Goal: Task Accomplishment & Management: Use online tool/utility

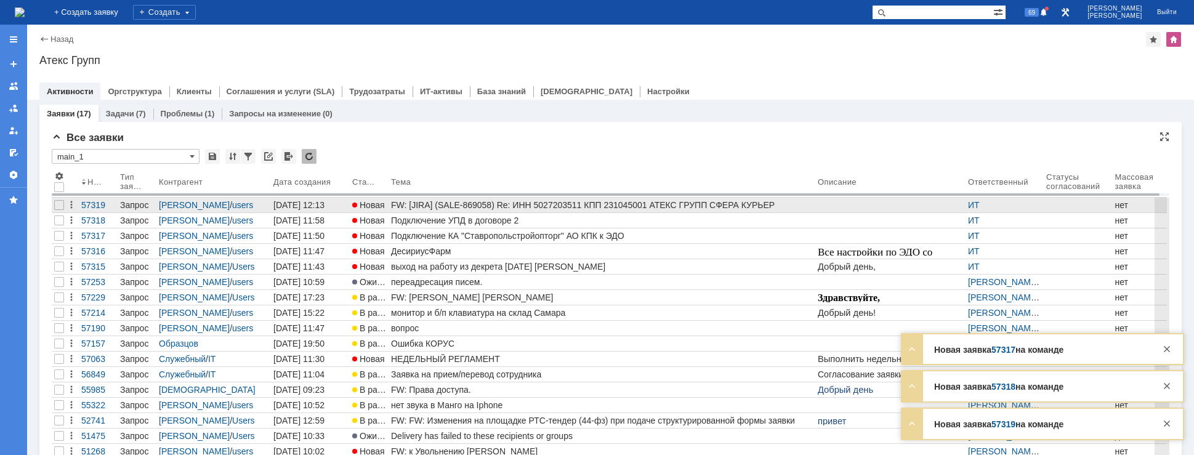
click at [451, 204] on div "FW: [JIRA] (SALE-869058) Re: ИНН 5027203511 КПП 231045001 АТЕКС ГРУПП СФЕРА КУР…" at bounding box center [602, 205] width 422 height 10
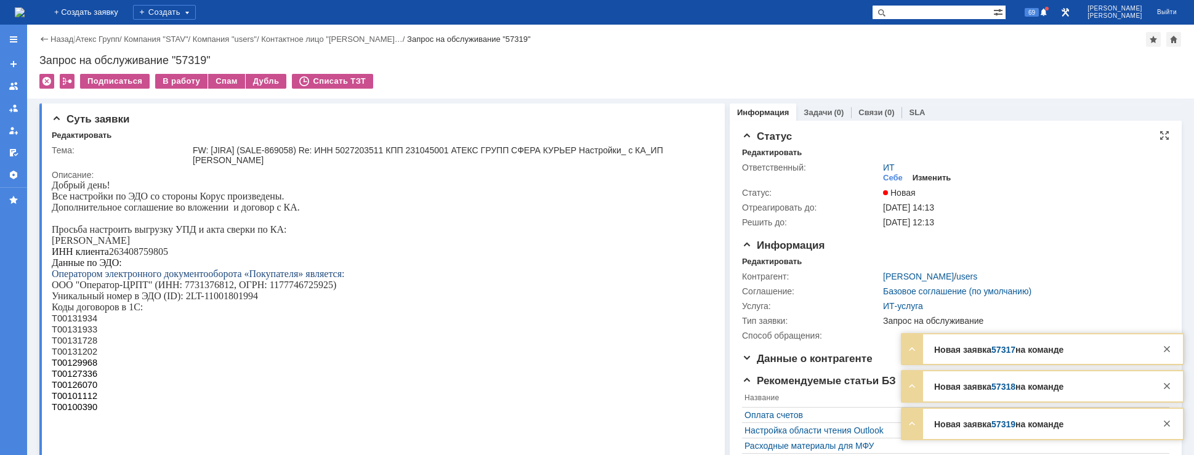
click at [912, 174] on div "Изменить" at bounding box center [931, 178] width 39 height 10
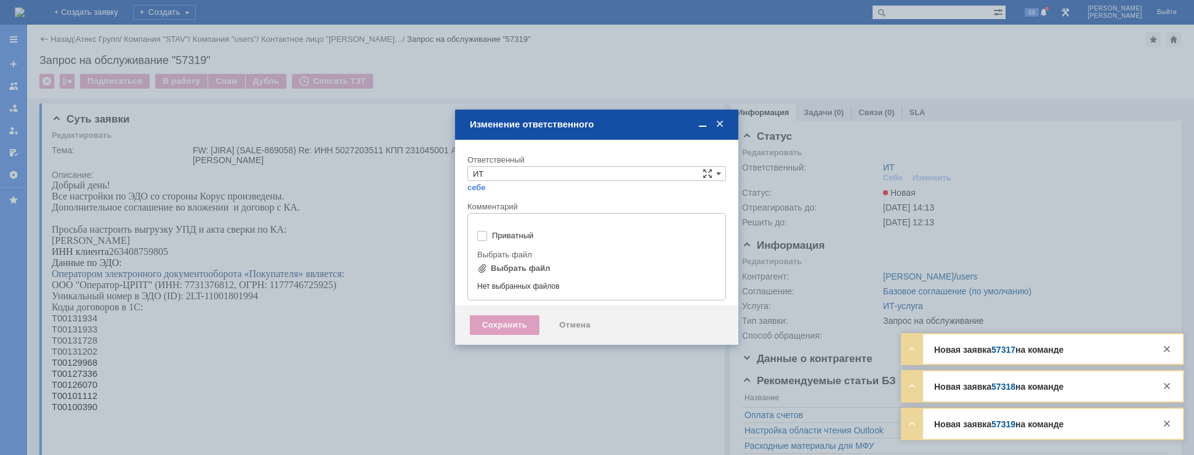
type input "[не указано]"
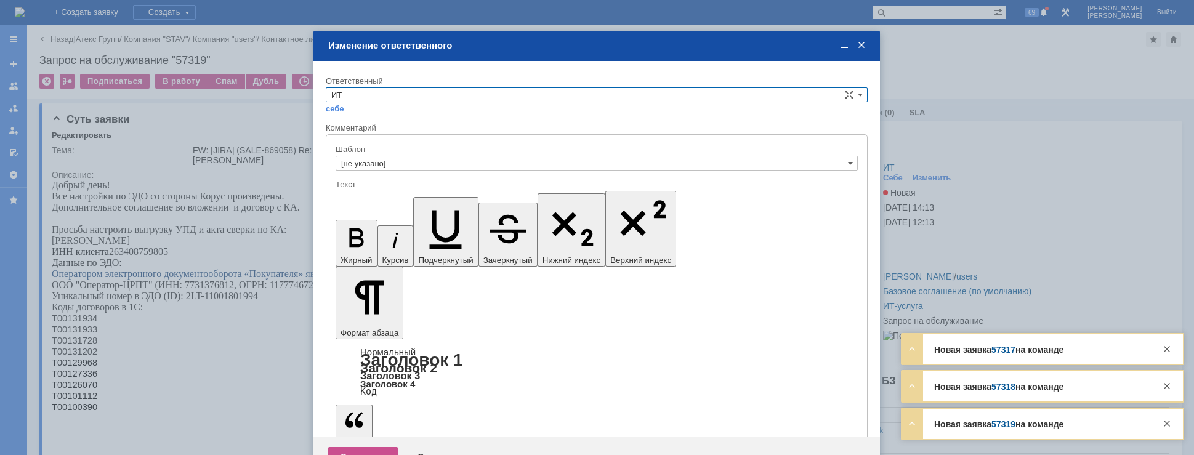
click at [491, 92] on input "ИТ" at bounding box center [597, 94] width 542 height 15
click at [364, 190] on div "АСУ" at bounding box center [596, 197] width 540 height 14
type input "АСУ"
click at [352, 447] on div "Сохранить" at bounding box center [363, 457] width 70 height 20
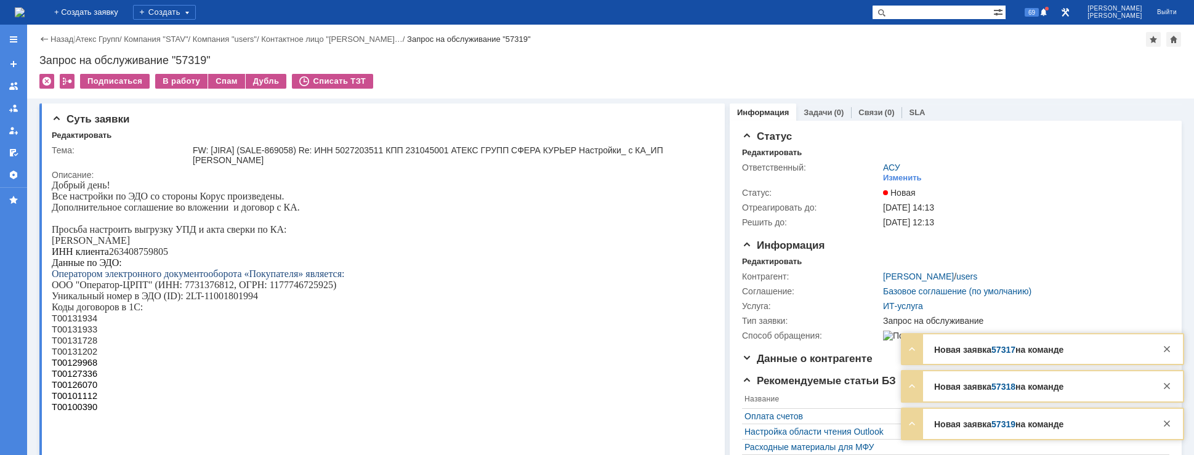
click at [25, 16] on img at bounding box center [20, 12] width 10 height 10
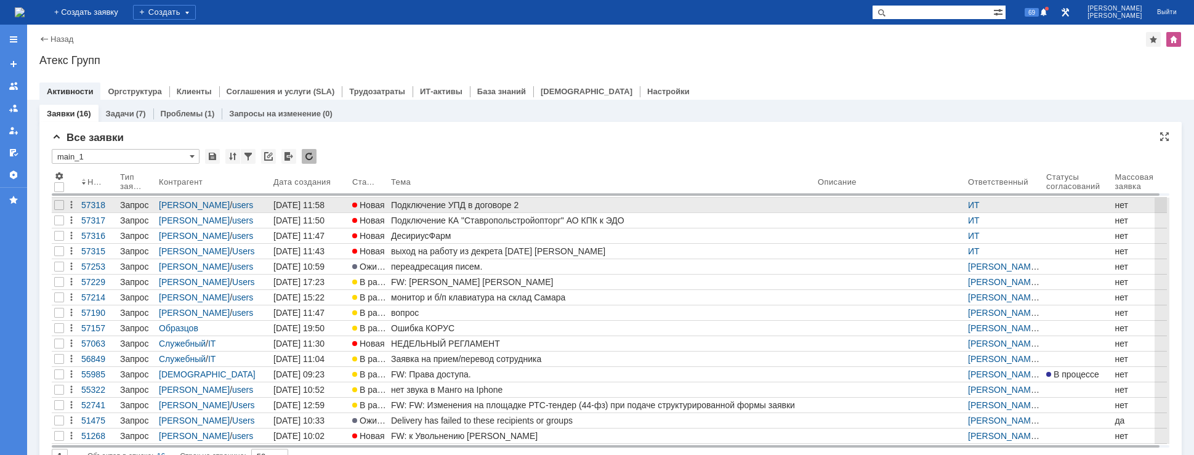
click at [505, 204] on div "Подключение УПД в договоре 2" at bounding box center [602, 205] width 422 height 10
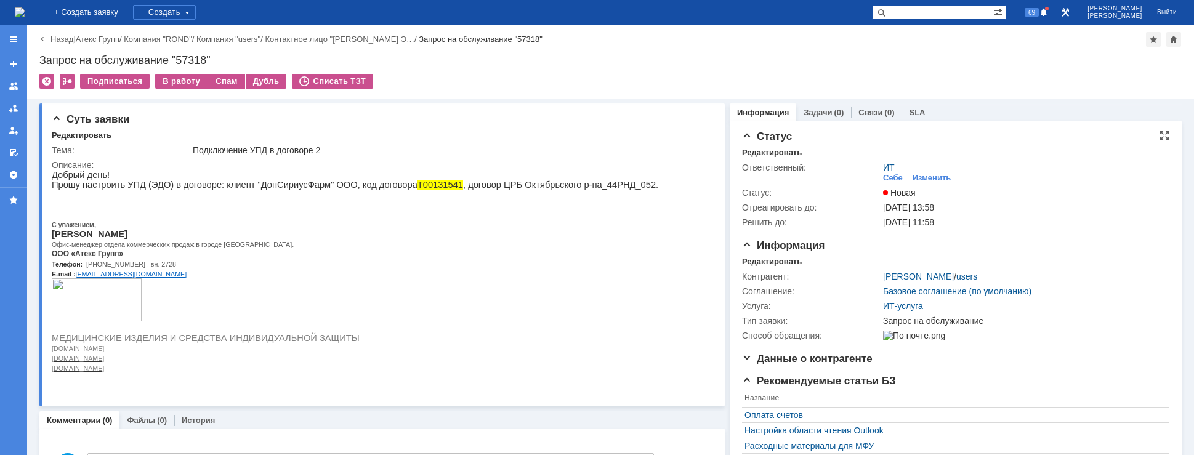
click at [915, 183] on td "Изменить" at bounding box center [931, 178] width 49 height 12
click at [917, 175] on div "Изменить" at bounding box center [931, 178] width 39 height 10
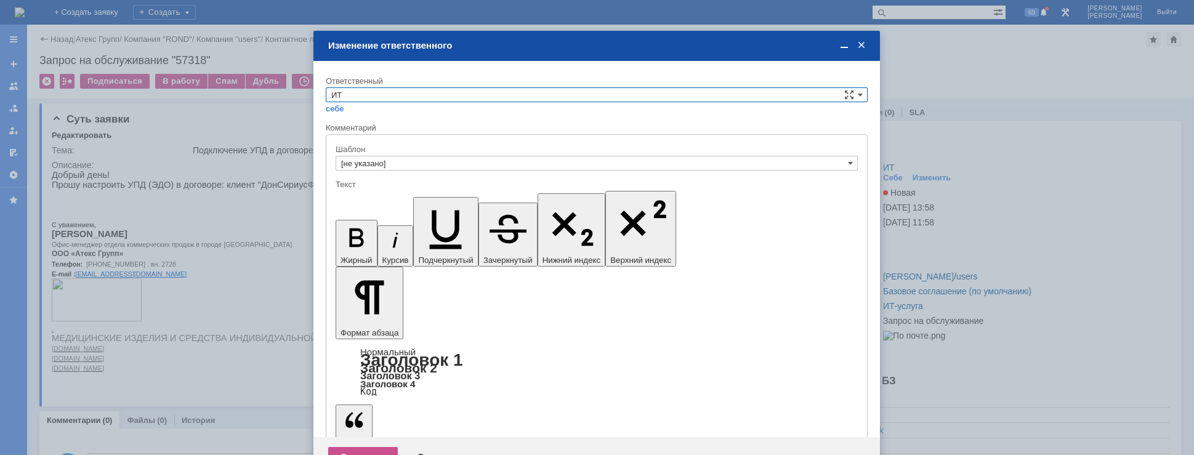
click at [380, 100] on input "ИТ" at bounding box center [597, 94] width 542 height 15
click at [373, 194] on span "АСУ" at bounding box center [596, 197] width 531 height 10
type input "АСУ"
click at [359, 437] on div "Сохранить Отмена" at bounding box center [596, 456] width 566 height 39
click at [359, 447] on div "Сохранить" at bounding box center [363, 457] width 70 height 20
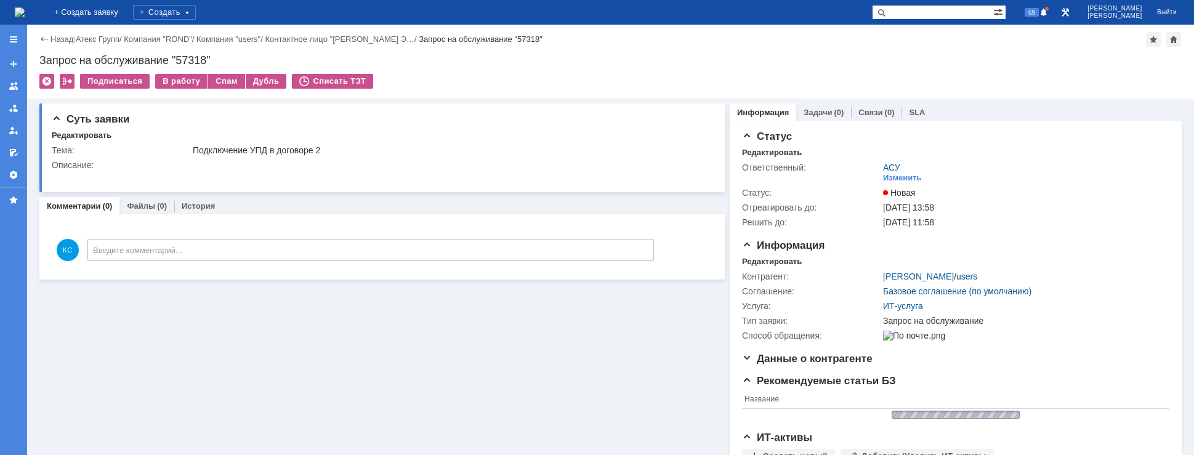
click at [25, 11] on img at bounding box center [20, 12] width 10 height 10
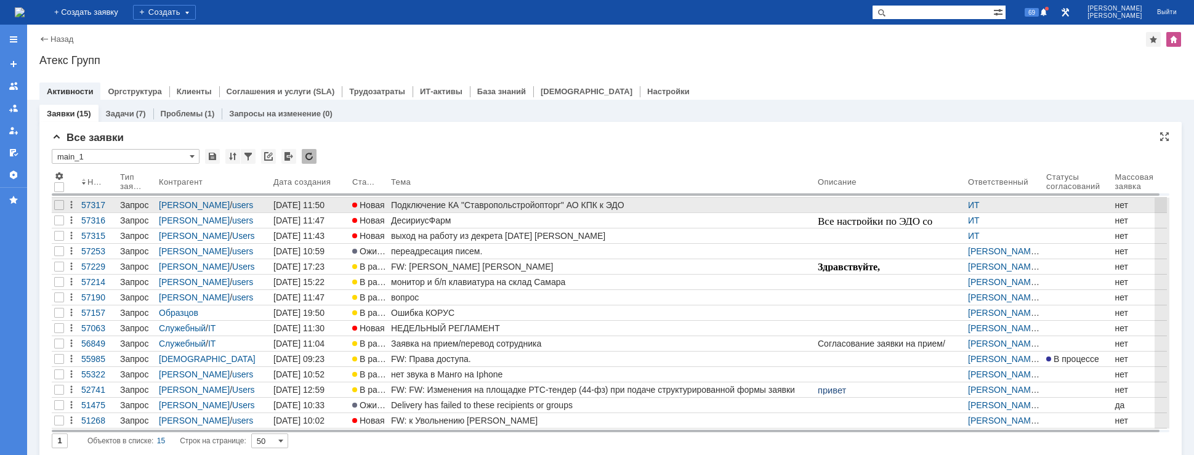
click at [689, 212] on td "Подключение КА "Ставропольстройопторг" АО КПК к ЭДО" at bounding box center [601, 205] width 427 height 15
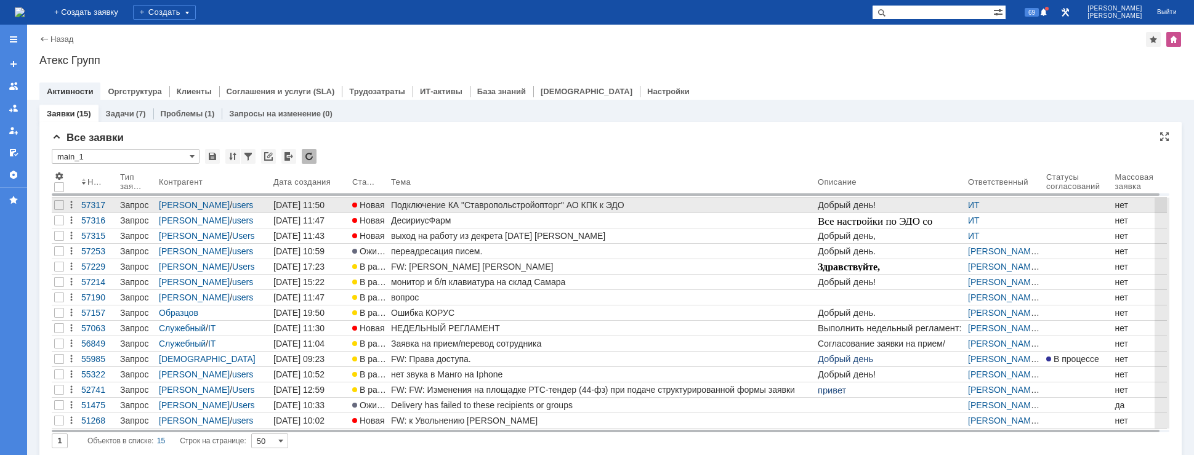
click at [723, 209] on div "Подключение КА "Ставропольстройопторг" АО КПК к ЭДО" at bounding box center [602, 205] width 422 height 10
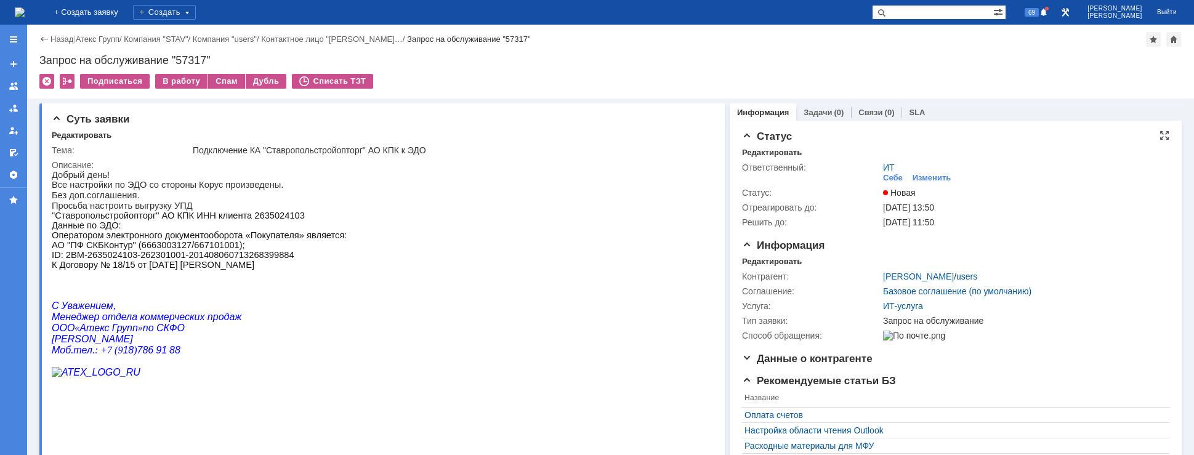
click at [921, 172] on div "ИТ Себе Изменить" at bounding box center [1022, 174] width 279 height 22
click at [922, 172] on div "ИТ Себе Изменить" at bounding box center [1022, 174] width 279 height 22
click at [923, 174] on div "Изменить" at bounding box center [931, 178] width 39 height 10
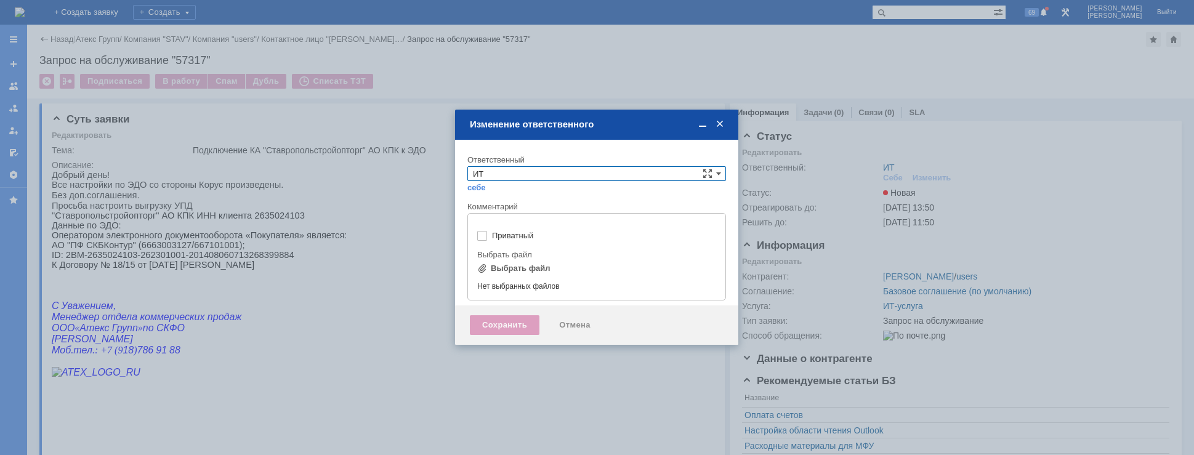
type input "[не указано]"
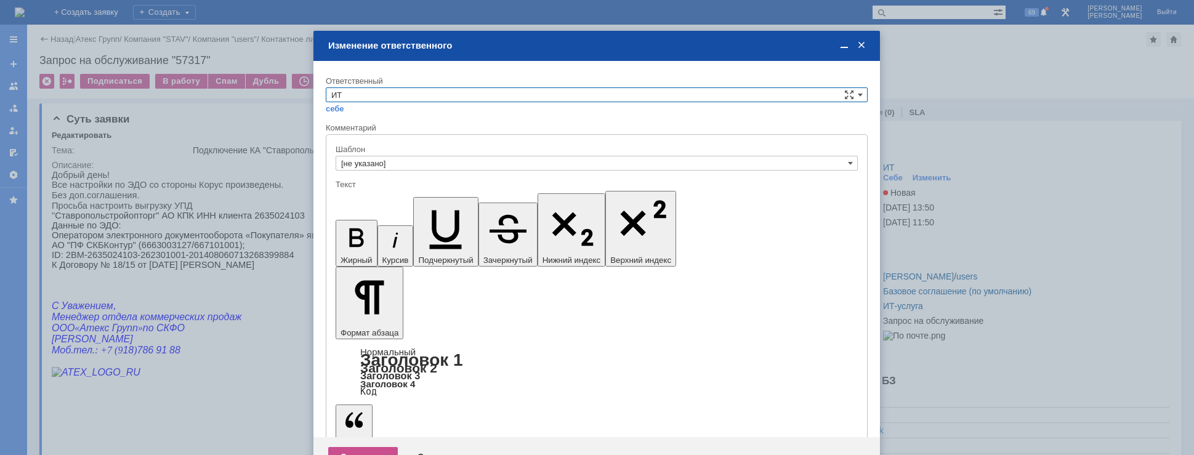
click at [418, 101] on input "ИТ" at bounding box center [597, 94] width 542 height 15
click at [383, 196] on span "АСУ" at bounding box center [596, 197] width 531 height 10
type input "АСУ"
click at [353, 447] on div "Сохранить" at bounding box center [363, 457] width 70 height 20
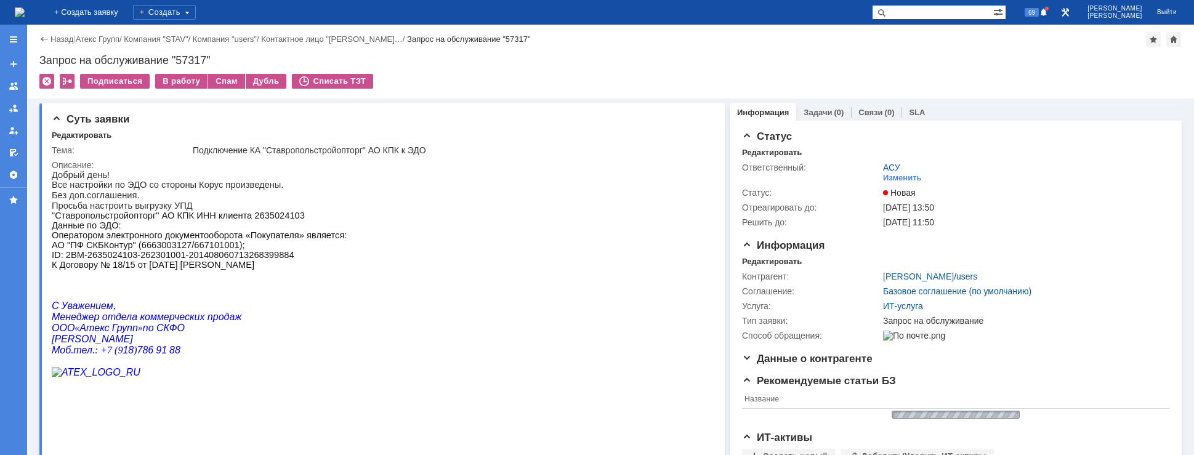
click at [25, 16] on img at bounding box center [20, 12] width 10 height 10
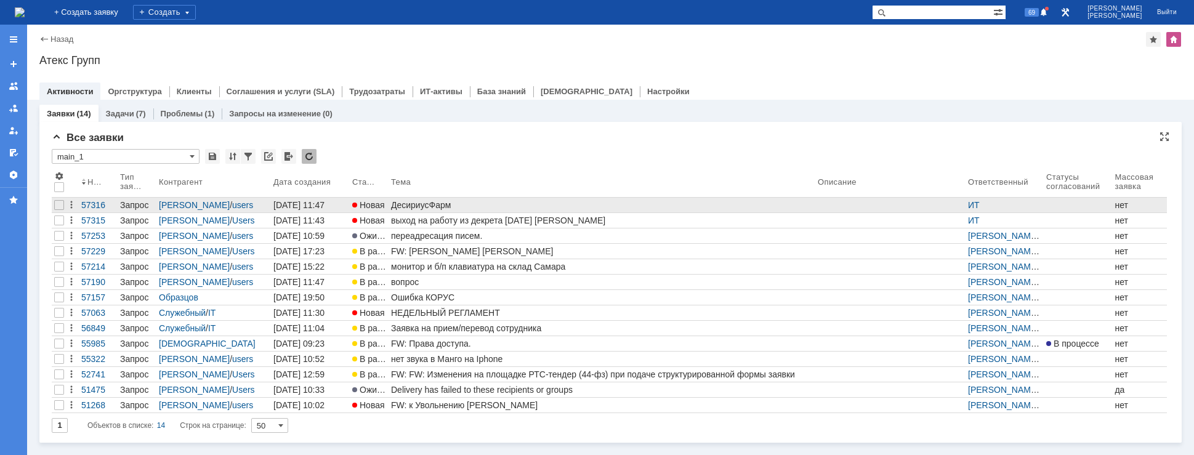
click at [874, 207] on div at bounding box center [890, 205] width 145 height 10
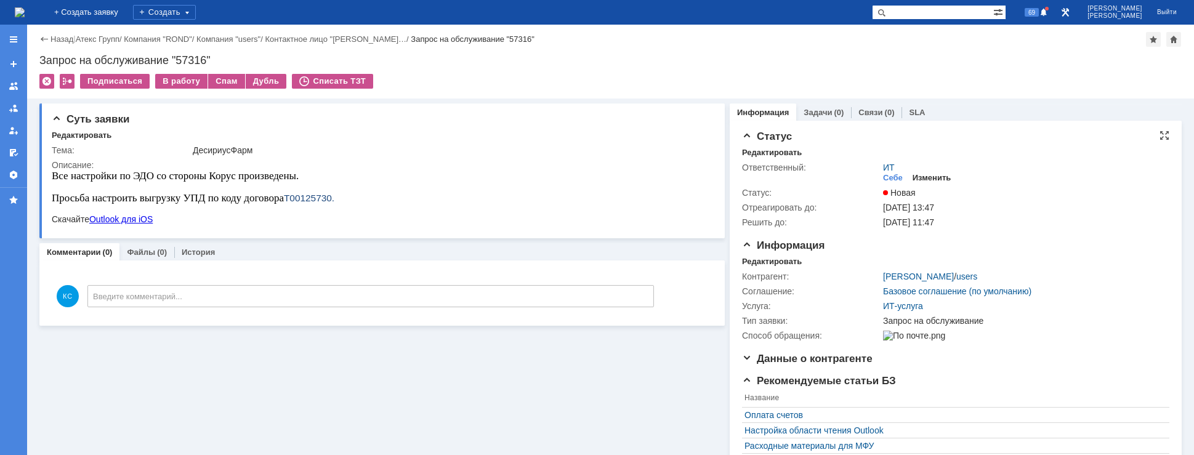
click at [933, 178] on div "Изменить" at bounding box center [931, 178] width 39 height 10
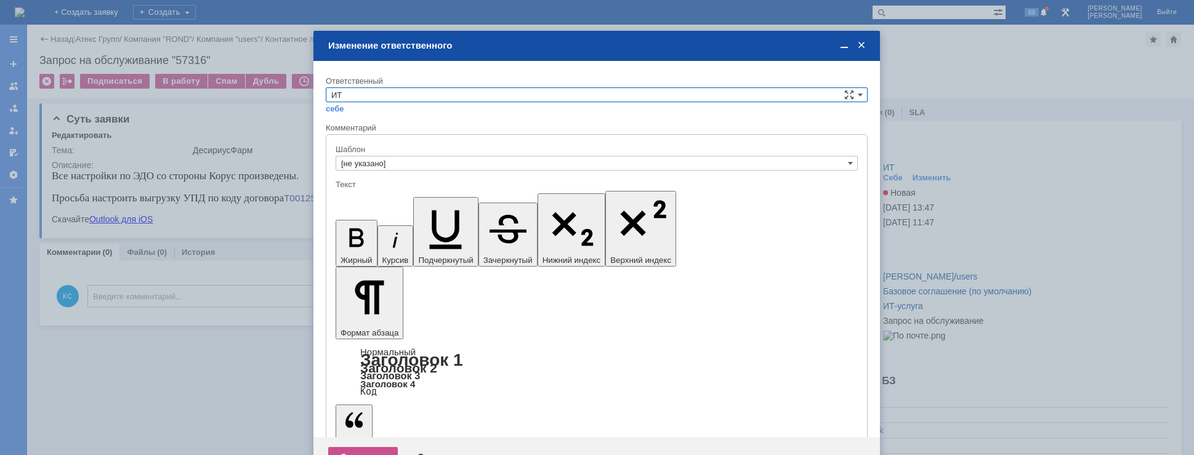
click at [494, 95] on input "ИТ" at bounding box center [597, 94] width 542 height 15
click at [384, 193] on span "АСУ" at bounding box center [596, 197] width 531 height 10
type input "АСУ"
click at [350, 447] on div "Сохранить" at bounding box center [363, 457] width 70 height 20
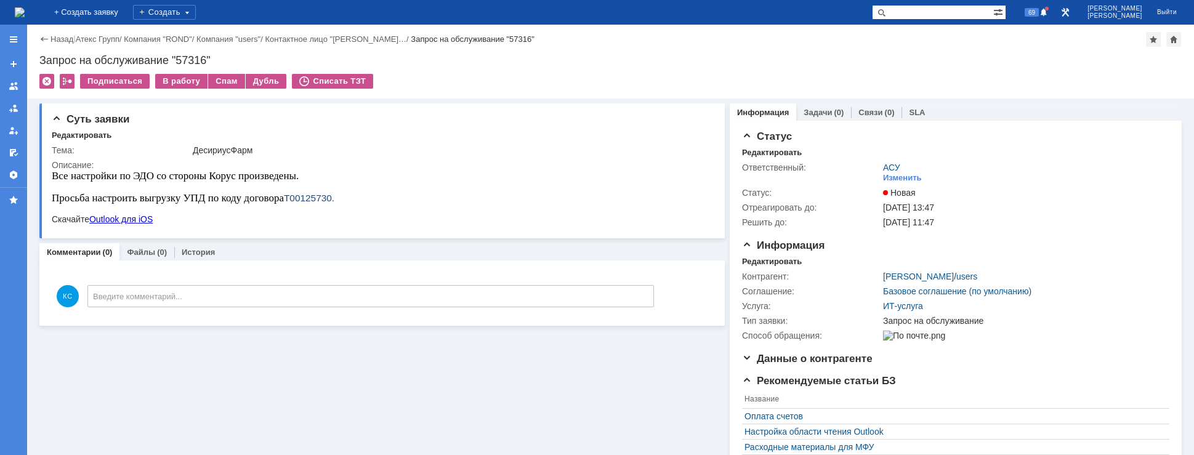
click at [25, 24] on div "На домашнюю" at bounding box center [20, 12] width 10 height 25
click at [25, 16] on img at bounding box center [20, 12] width 10 height 10
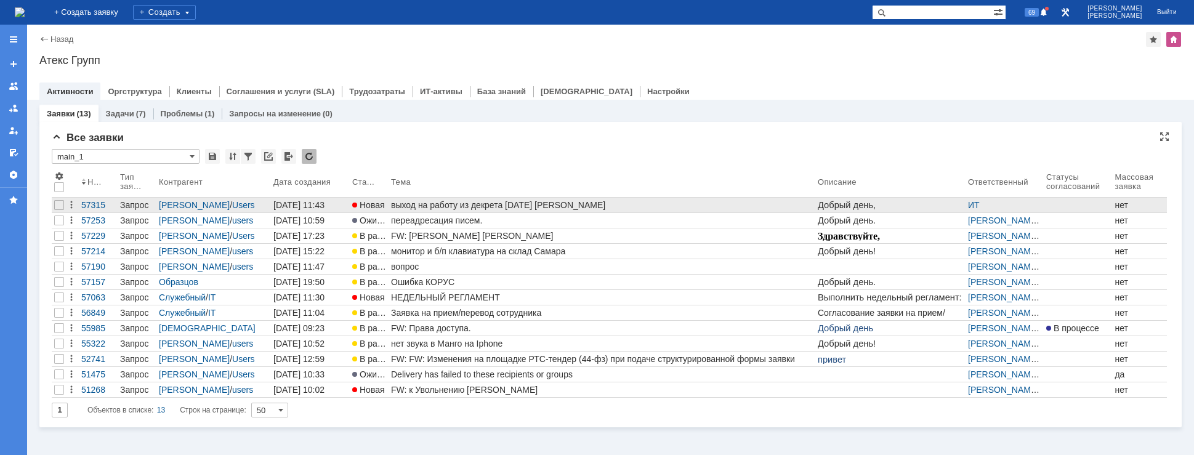
click at [442, 206] on div "выход на работу из декрета [DATE] [PERSON_NAME]" at bounding box center [602, 205] width 422 height 10
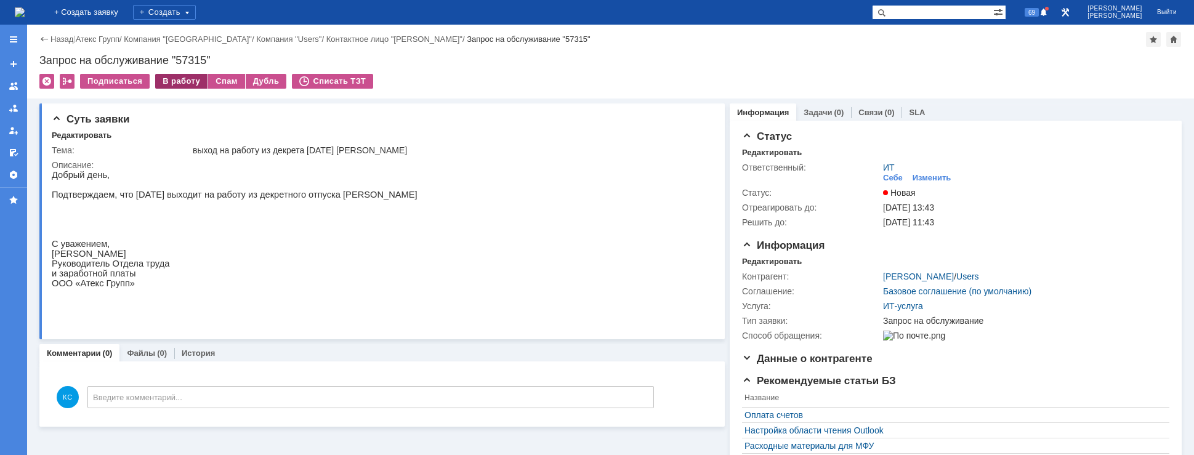
click at [193, 76] on div "В работу" at bounding box center [181, 81] width 52 height 15
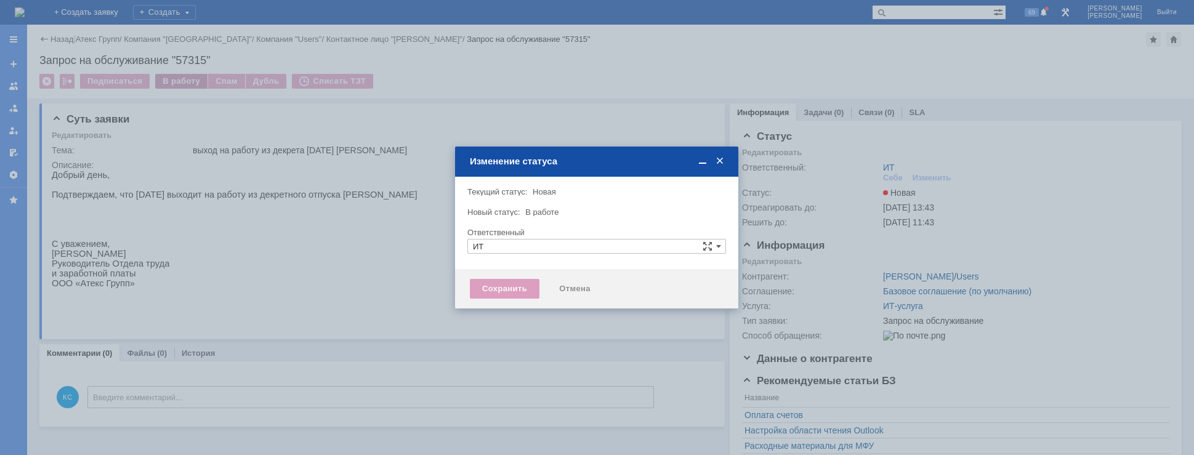
type input "[PERSON_NAME]"
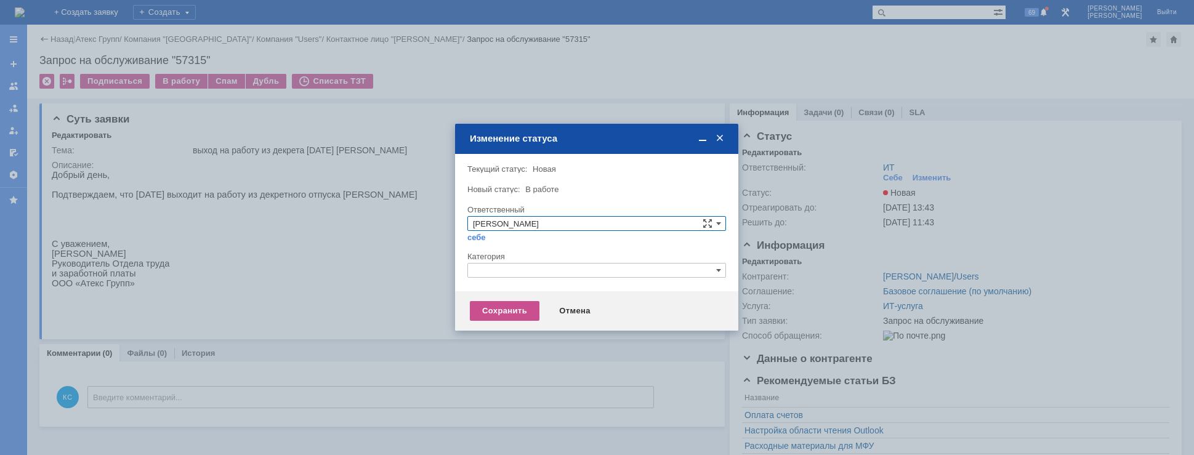
drag, startPoint x: 517, startPoint y: 283, endPoint x: 515, endPoint y: 264, distance: 19.2
click at [515, 283] on div at bounding box center [596, 282] width 259 height 9
click at [513, 257] on div "Категория" at bounding box center [595, 256] width 256 height 8
click at [517, 275] on input "text" at bounding box center [596, 270] width 259 height 15
drag, startPoint x: 493, startPoint y: 267, endPoint x: 433, endPoint y: 259, distance: 60.2
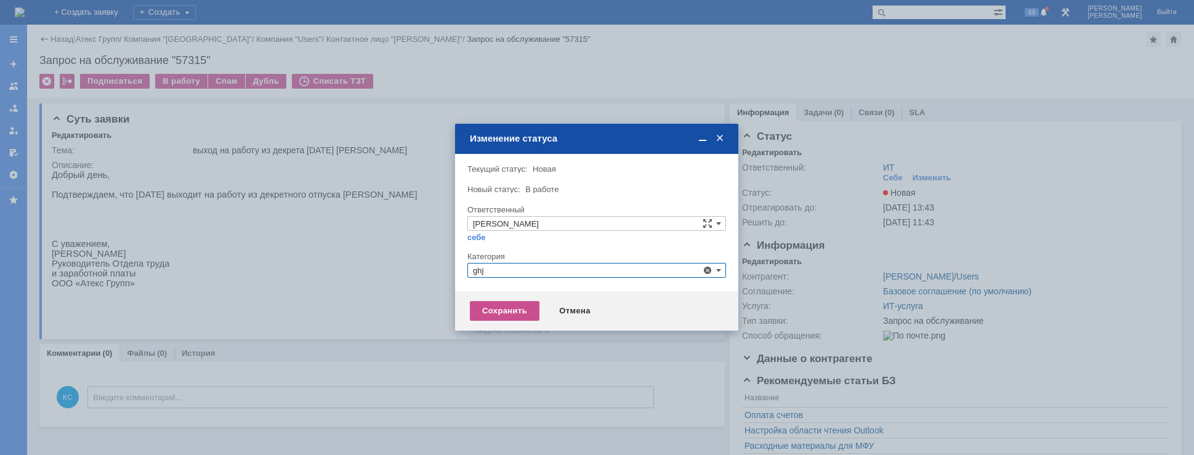
click at [433, 259] on body "Идет загрузка, пожалуйста, подождите. На домашнюю + Создать заявку Создать 69 […" at bounding box center [597, 227] width 1194 height 455
type input "н"
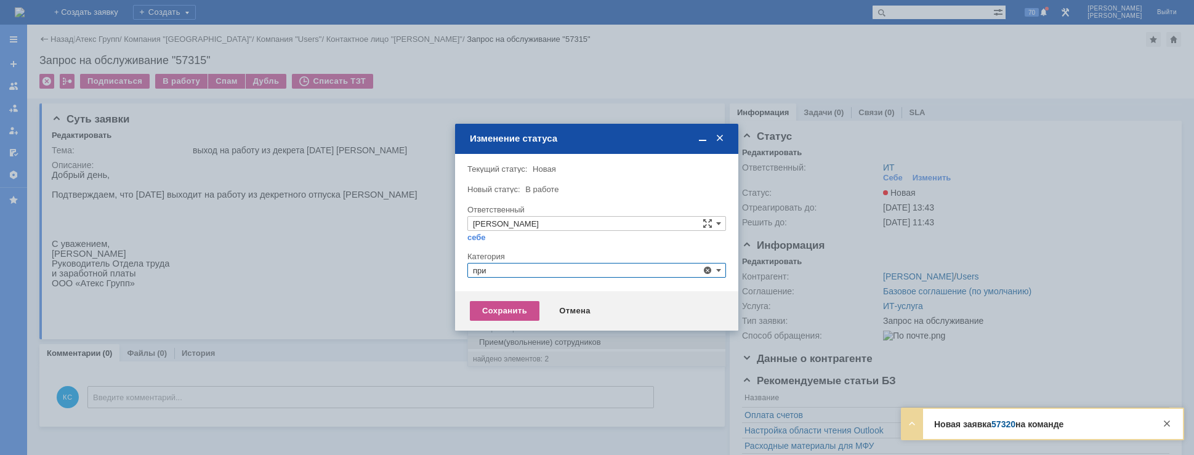
click at [508, 344] on span "Прием(увольнение) сотрудников" at bounding box center [596, 342] width 247 height 10
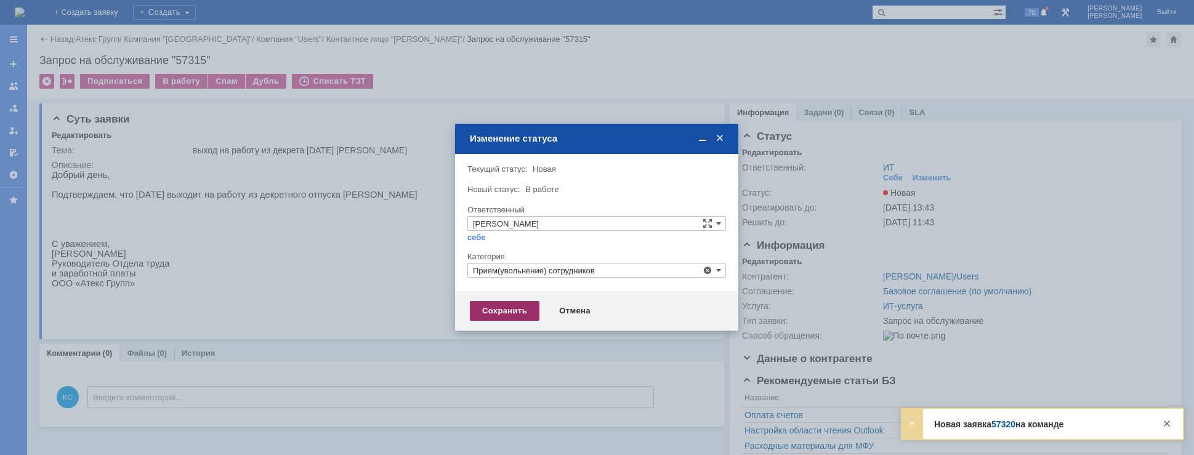
click at [494, 316] on div "Сохранить" at bounding box center [505, 311] width 70 height 20
type input "Прием(увольнение) сотрудников"
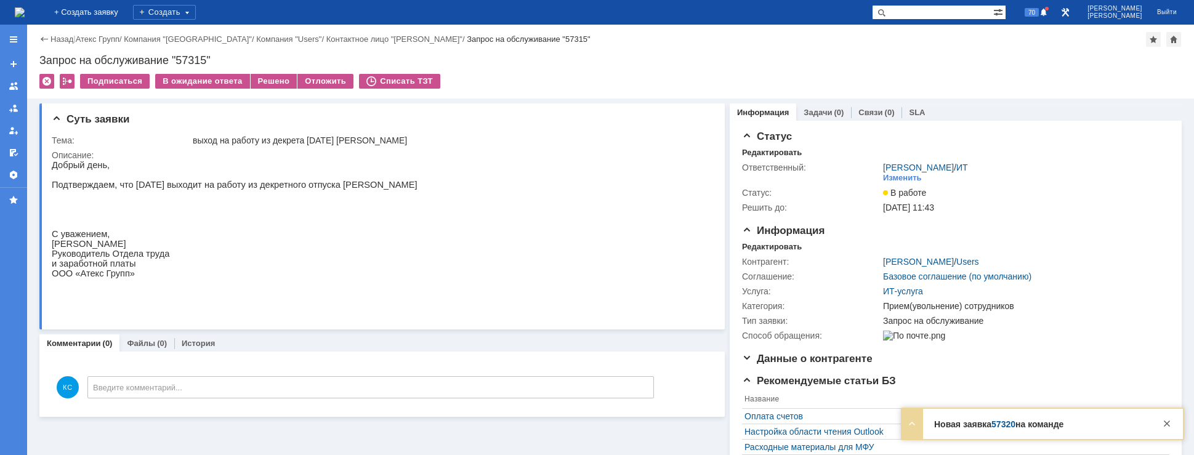
click at [25, 14] on img at bounding box center [20, 12] width 10 height 10
